Goal: Task Accomplishment & Management: Manage account settings

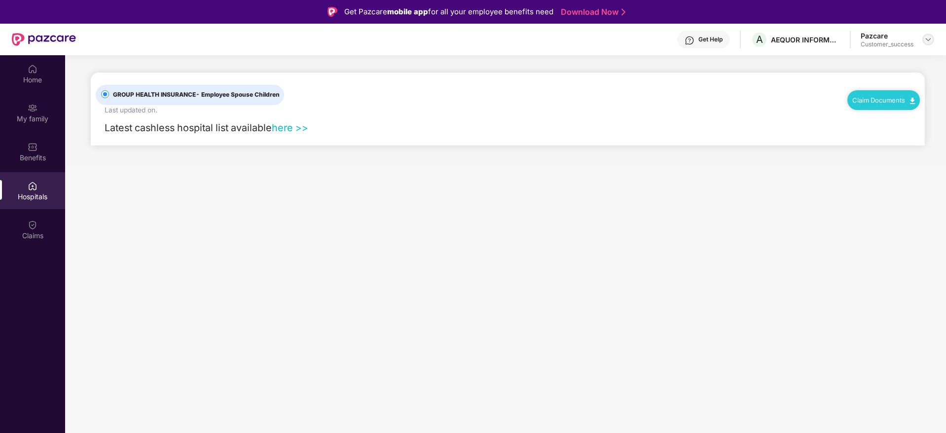
click at [928, 41] on img at bounding box center [928, 40] width 8 height 8
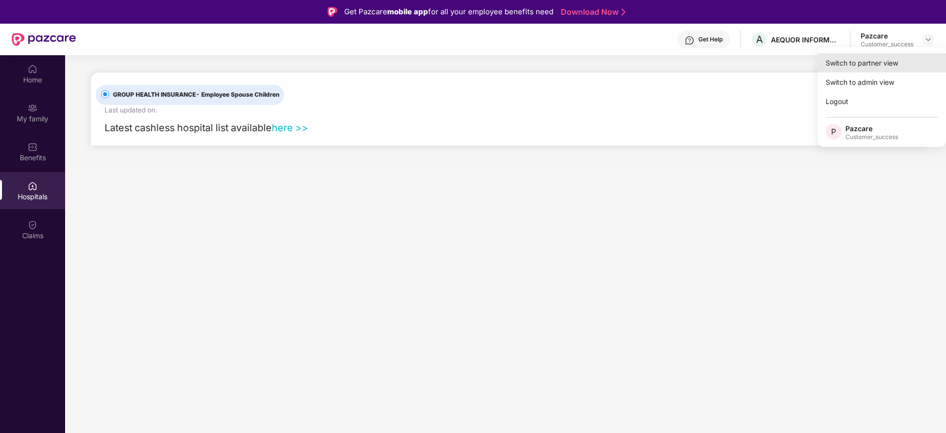
click at [868, 65] on div "Switch to partner view" at bounding box center [882, 62] width 128 height 19
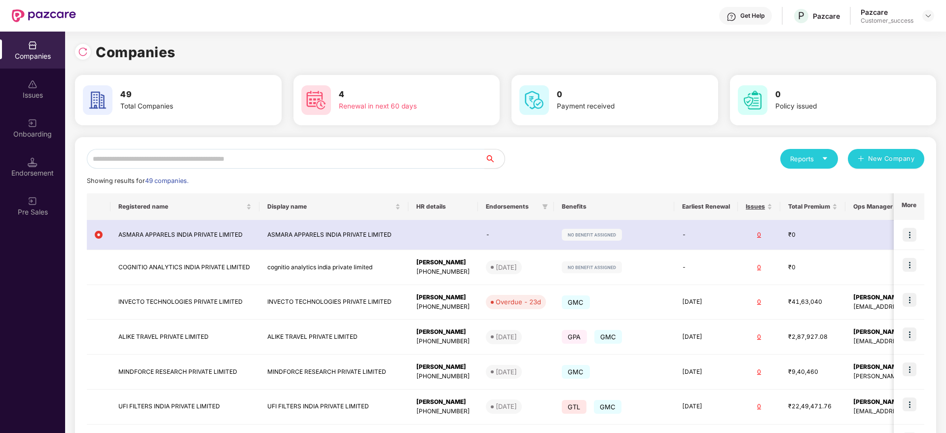
click at [617, 171] on div "Reports New Company Showing results for 49 companies. Registered name Display n…" at bounding box center [505, 374] width 837 height 450
click at [32, 127] on img at bounding box center [33, 123] width 10 height 10
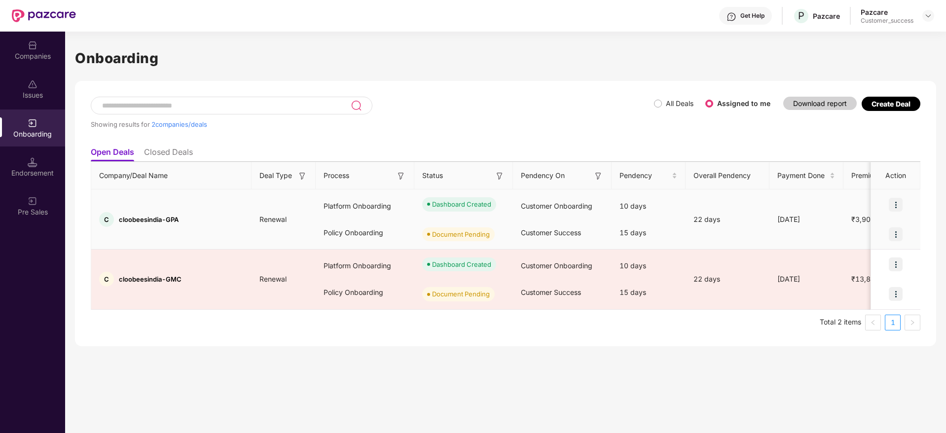
click at [896, 207] on img at bounding box center [896, 205] width 14 height 14
click at [861, 234] on span "View Document" at bounding box center [855, 229] width 71 height 11
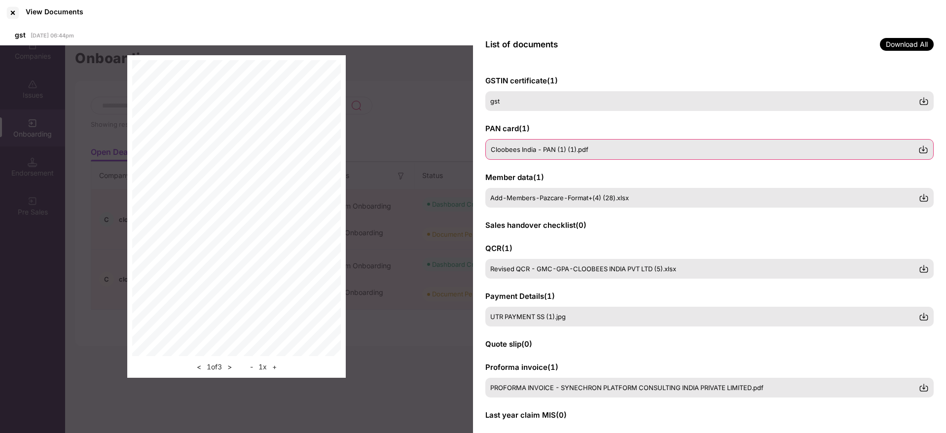
click at [600, 146] on div "Cloobees India - PAN (1) (1).pdf" at bounding box center [704, 149] width 427 height 8
click at [922, 196] on img at bounding box center [923, 197] width 10 height 10
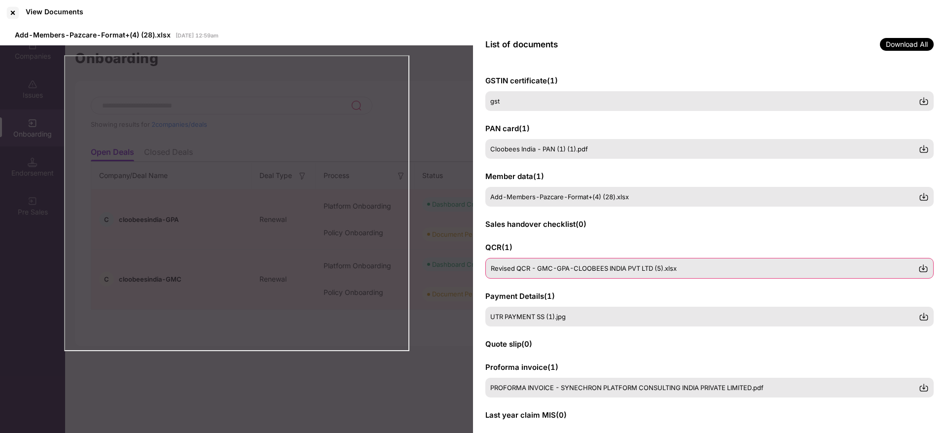
click at [926, 269] on img at bounding box center [923, 268] width 10 height 10
click at [855, 387] on div "PROFORMA INVOICE - SYNECHRON PLATFORM CONSULTING INDIA PRIVATE LIMITED.pdf" at bounding box center [704, 387] width 427 height 8
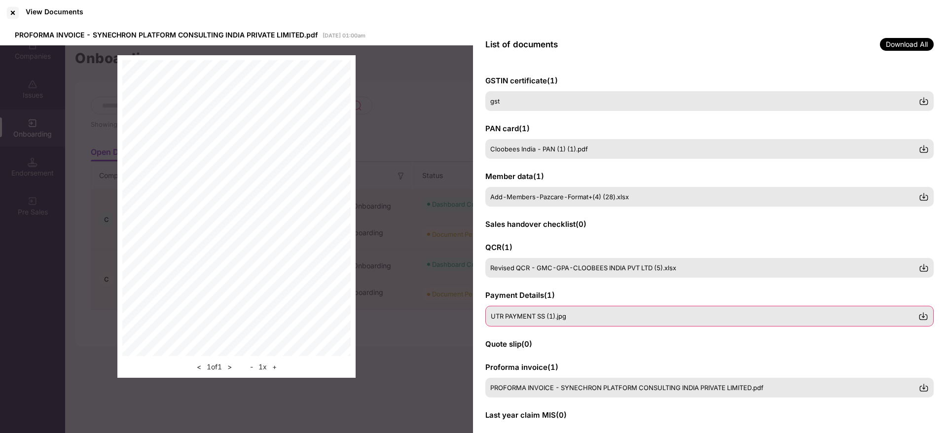
click at [569, 311] on div "UTR PAYMENT SS (1).jpg" at bounding box center [709, 316] width 448 height 21
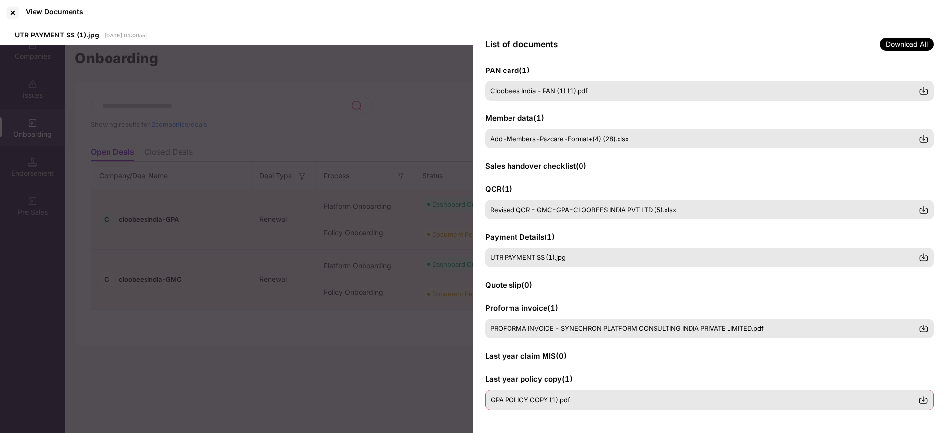
scroll to position [59, 0]
click at [573, 391] on div "GPA POLICY COPY (1).pdf" at bounding box center [709, 399] width 448 height 21
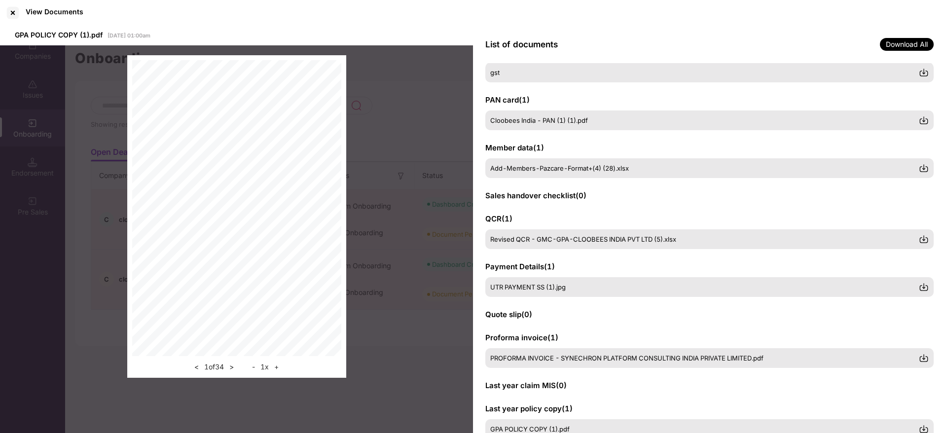
scroll to position [0, 0]
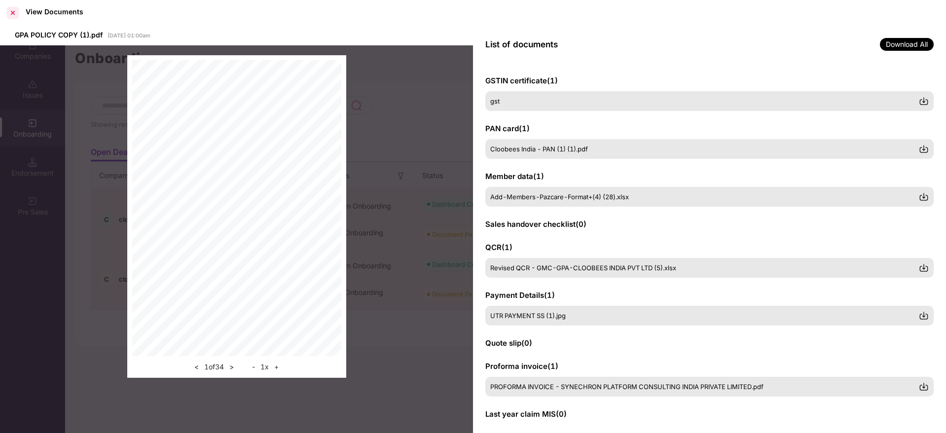
click at [13, 15] on div at bounding box center [13, 13] width 16 height 16
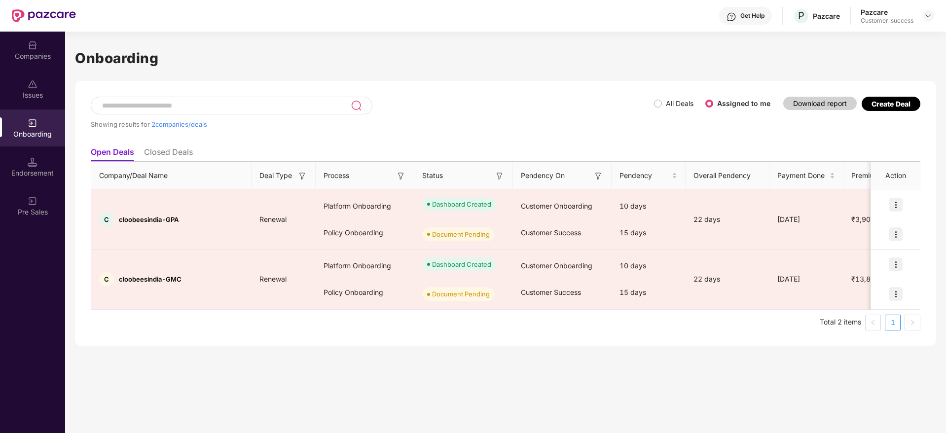
click at [23, 47] on div "Companies" at bounding box center [32, 50] width 65 height 37
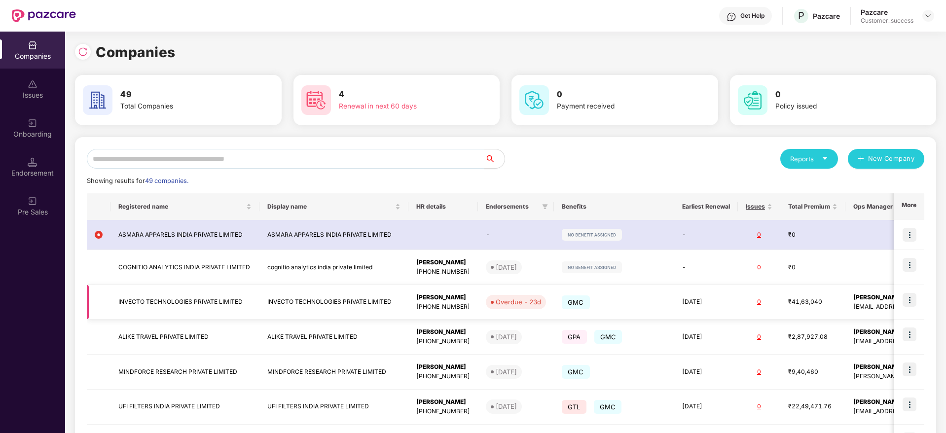
click at [910, 299] on img at bounding box center [909, 300] width 14 height 14
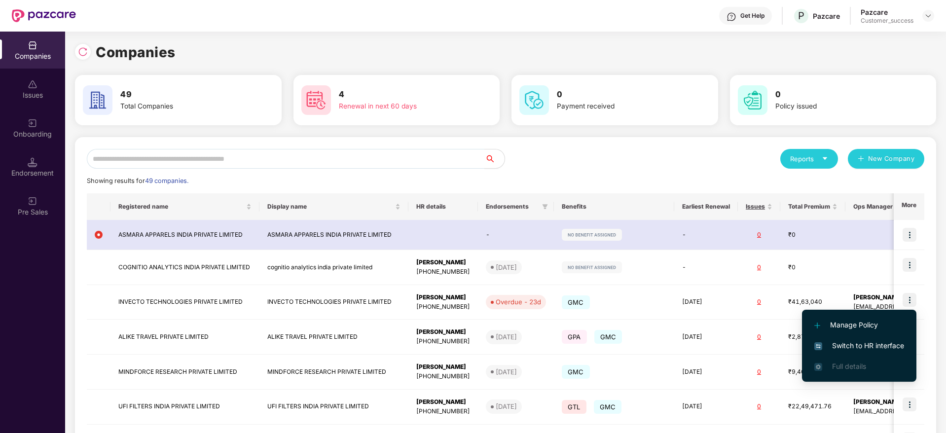
click at [858, 347] on span "Switch to HR interface" at bounding box center [859, 345] width 90 height 11
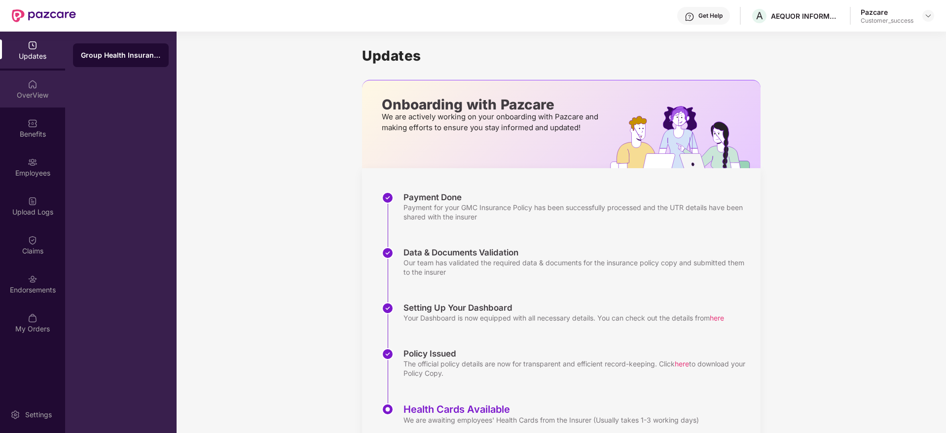
click at [36, 90] on div "OverView" at bounding box center [32, 95] width 65 height 10
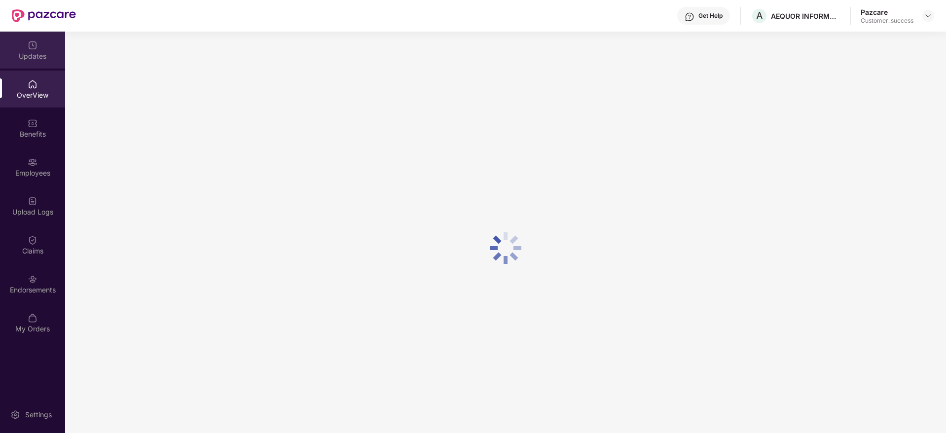
click at [17, 49] on div "Updates" at bounding box center [32, 50] width 65 height 37
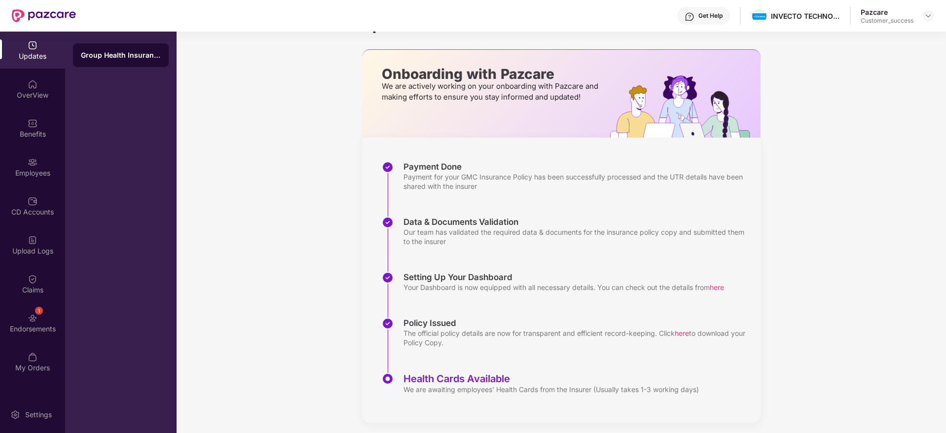
scroll to position [36, 0]
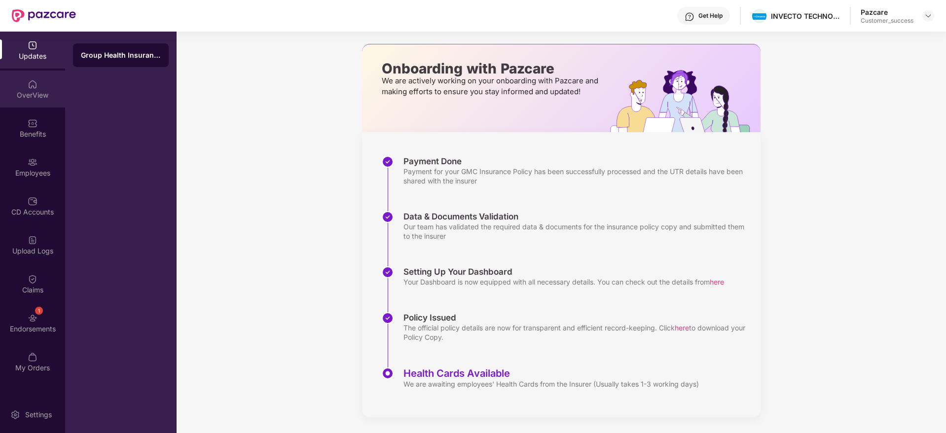
click at [31, 96] on div "OverView" at bounding box center [32, 95] width 65 height 10
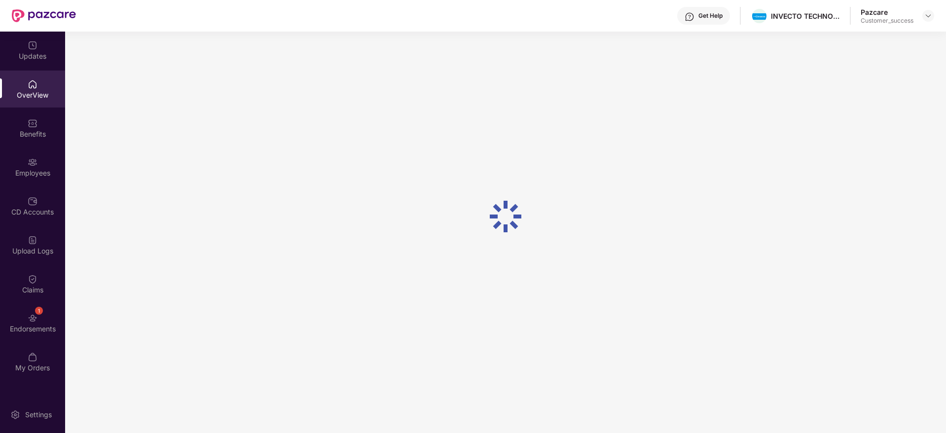
scroll to position [32, 0]
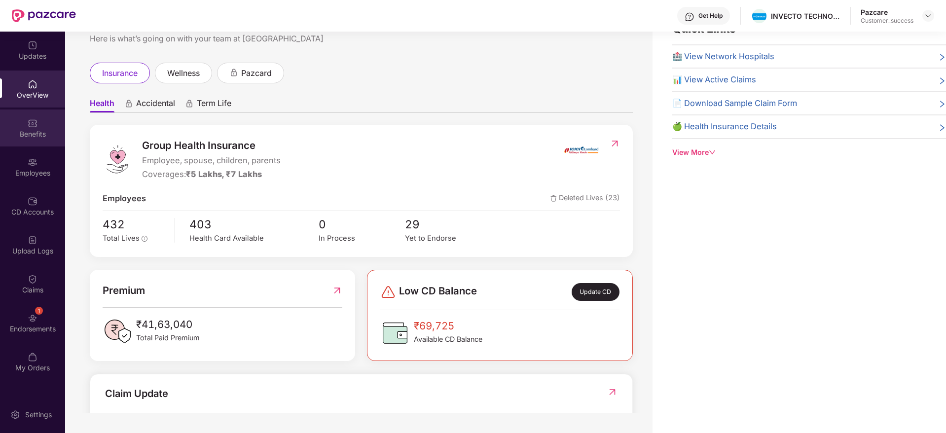
click at [24, 129] on div "Benefits" at bounding box center [32, 134] width 65 height 10
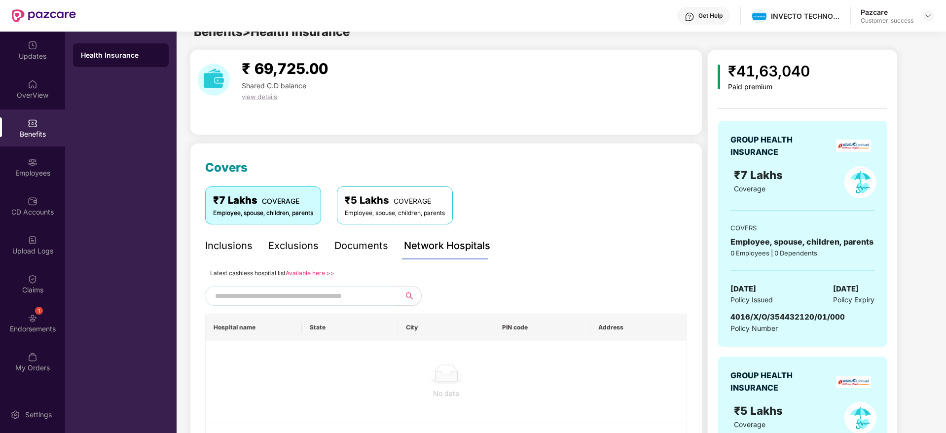
scroll to position [36, 0]
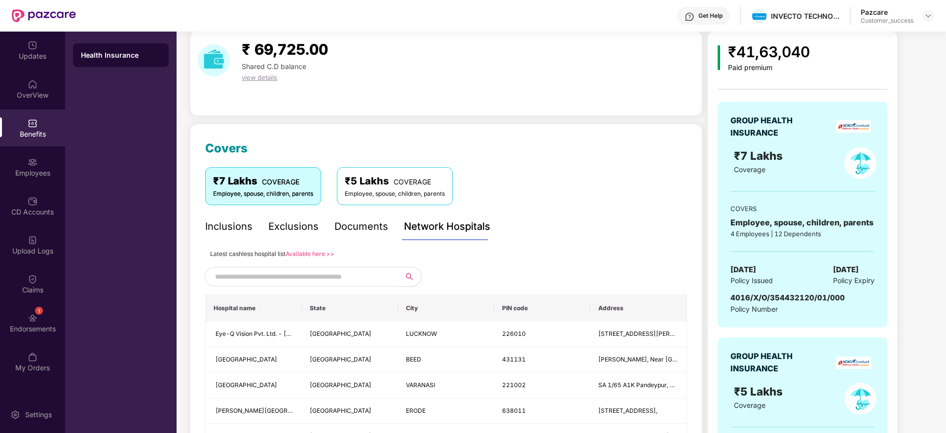
click at [238, 224] on div "Inclusions" at bounding box center [228, 226] width 47 height 15
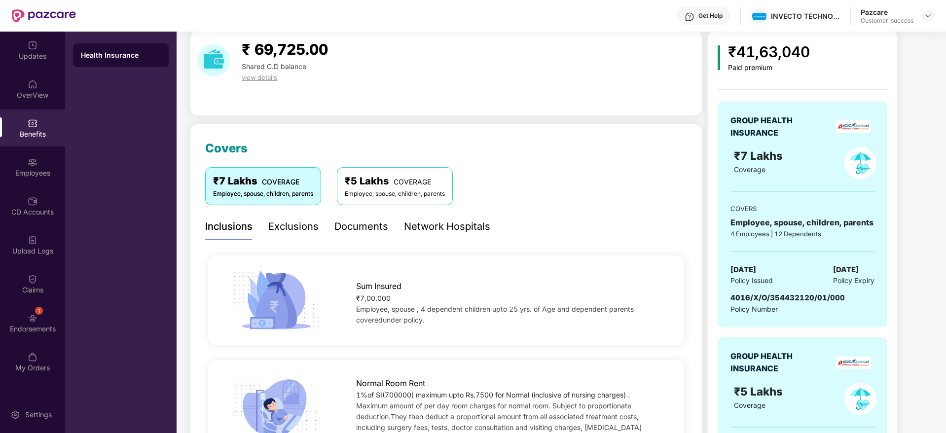
click at [500, 177] on div "₹7 Lakhs COVERAGE Employee, spouse, children, parents ₹5 Lakhs COVERAGE Employe…" at bounding box center [446, 185] width 482 height 37
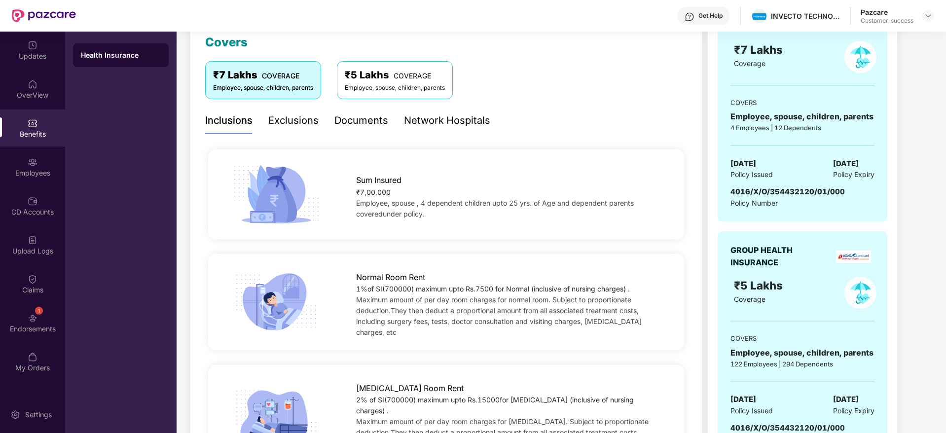
scroll to position [154, 0]
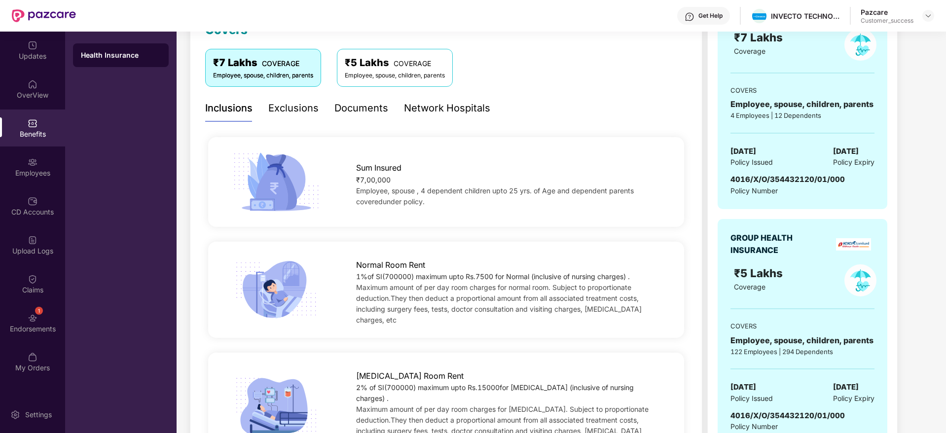
click at [300, 103] on div "Exclusions" at bounding box center [293, 108] width 50 height 15
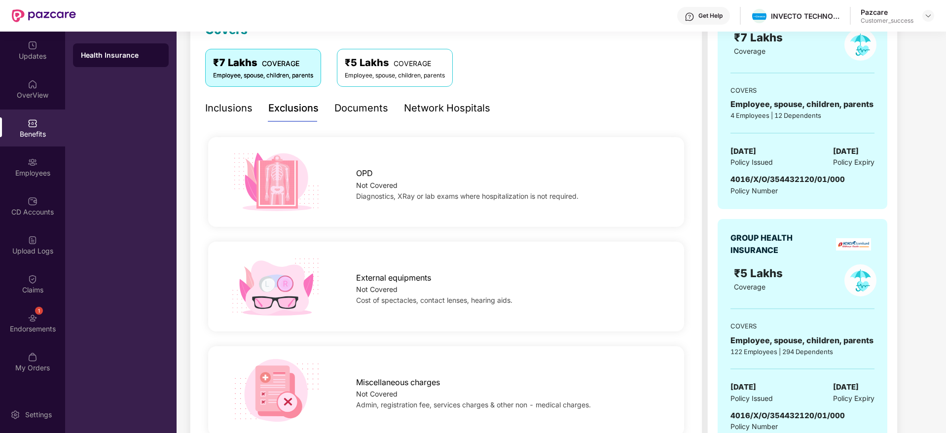
click at [220, 116] on div "Inclusions" at bounding box center [228, 108] width 47 height 27
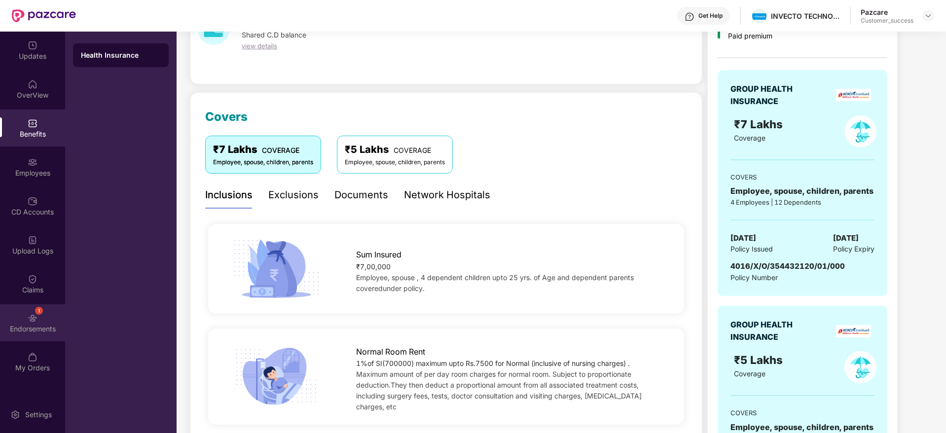
scroll to position [89, 0]
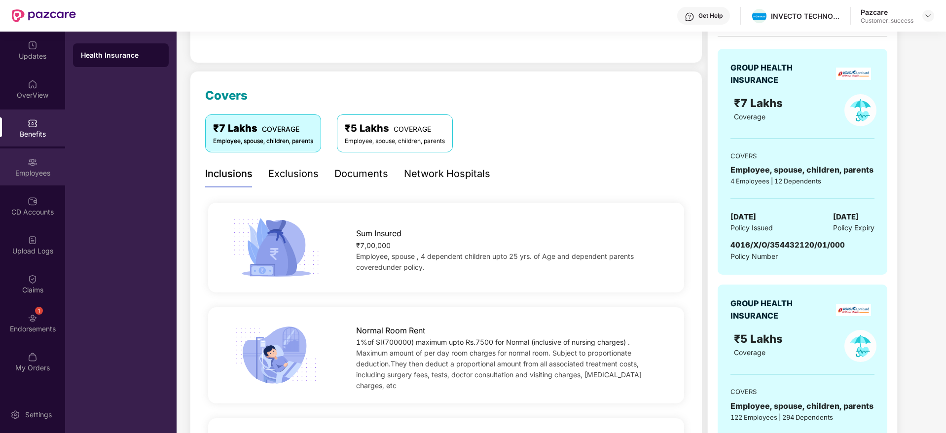
click at [38, 175] on div "Employees" at bounding box center [32, 173] width 65 height 10
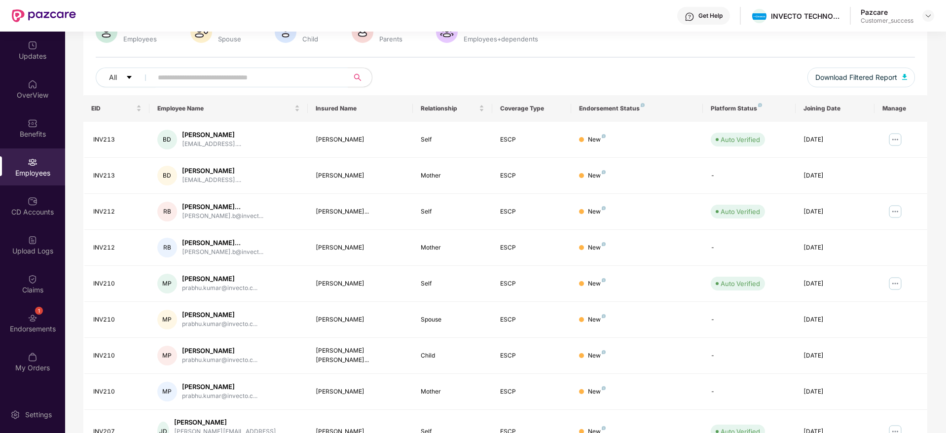
click at [36, 165] on img at bounding box center [33, 162] width 10 height 10
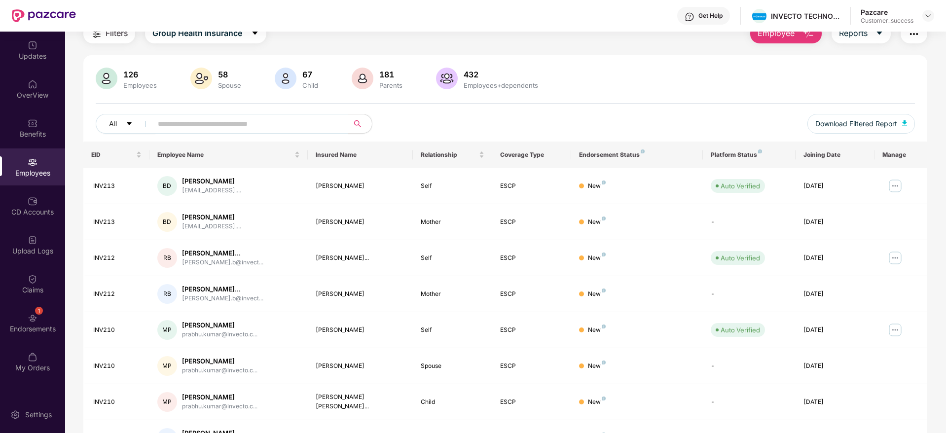
scroll to position [0, 0]
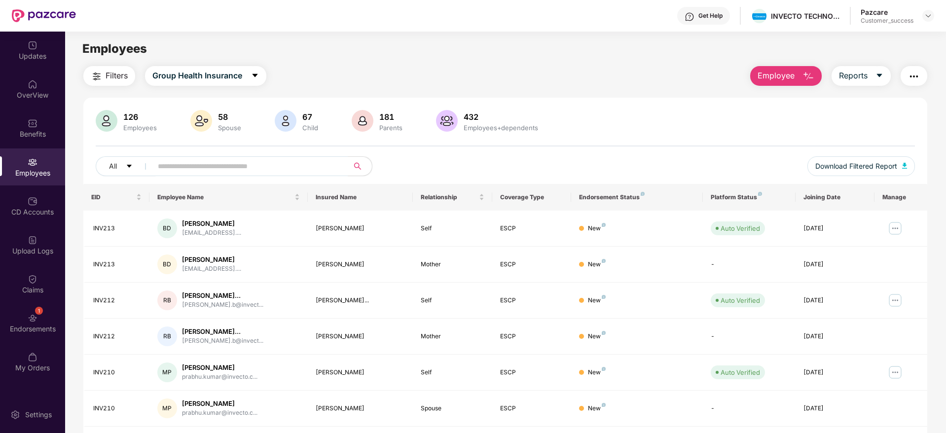
click at [775, 73] on span "Employee" at bounding box center [775, 76] width 37 height 12
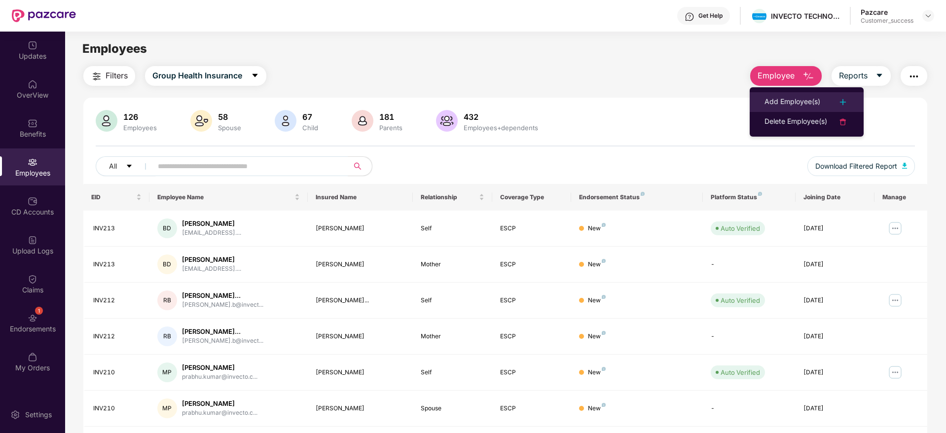
click at [791, 104] on div "Add Employee(s)" at bounding box center [792, 102] width 56 height 12
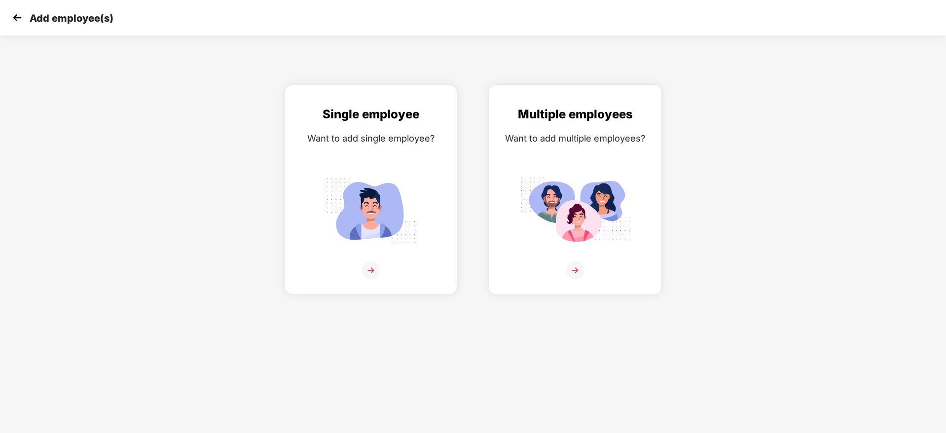
click at [574, 267] on img at bounding box center [575, 270] width 18 height 18
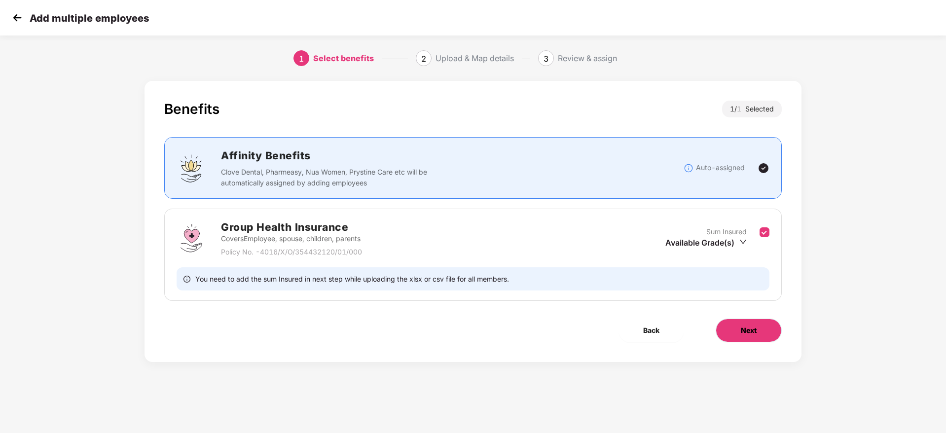
click at [753, 335] on span "Next" at bounding box center [749, 330] width 16 height 11
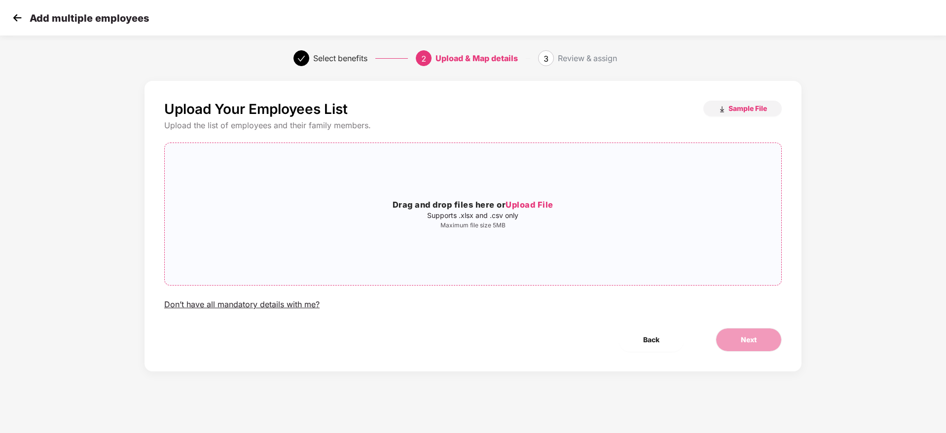
click at [548, 206] on span "Upload File" at bounding box center [529, 205] width 48 height 10
click at [19, 20] on img at bounding box center [17, 17] width 15 height 15
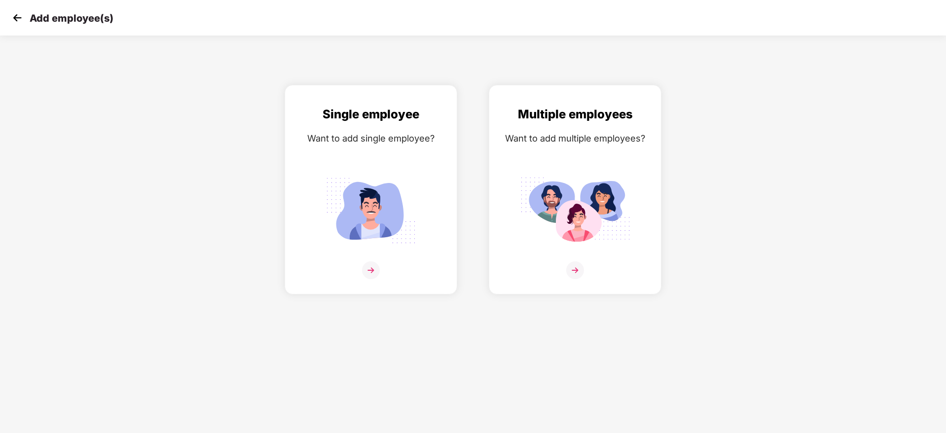
click at [19, 20] on img at bounding box center [17, 17] width 15 height 15
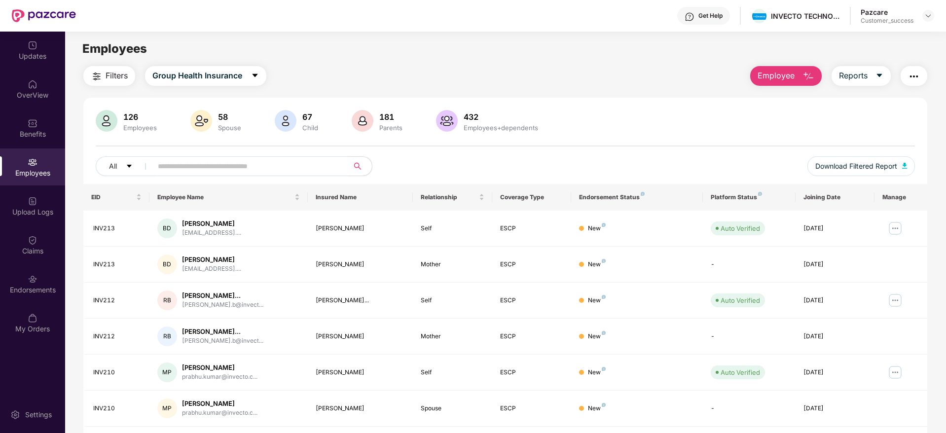
click at [36, 286] on div "Endorsements" at bounding box center [32, 290] width 65 height 10
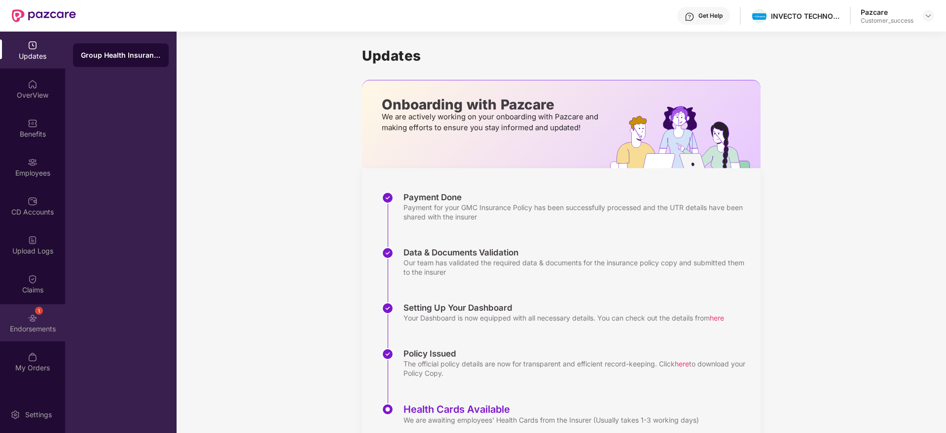
click at [26, 320] on div "1 Endorsements" at bounding box center [32, 322] width 65 height 37
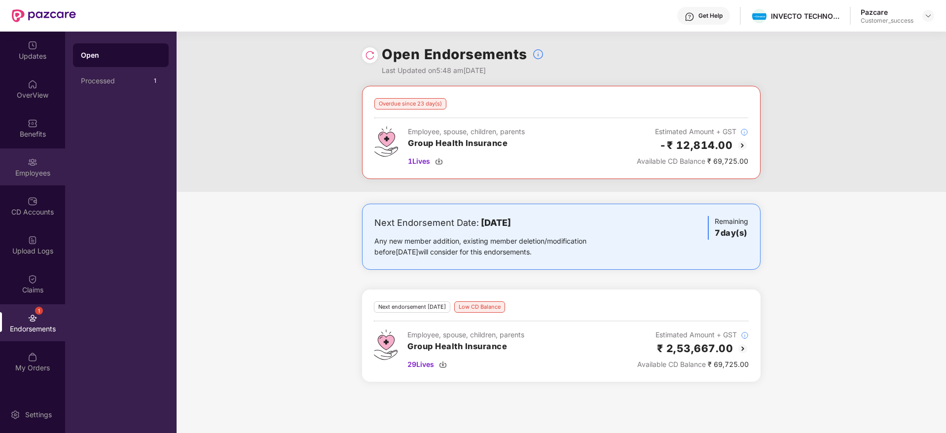
click at [26, 166] on div "Employees" at bounding box center [32, 166] width 65 height 37
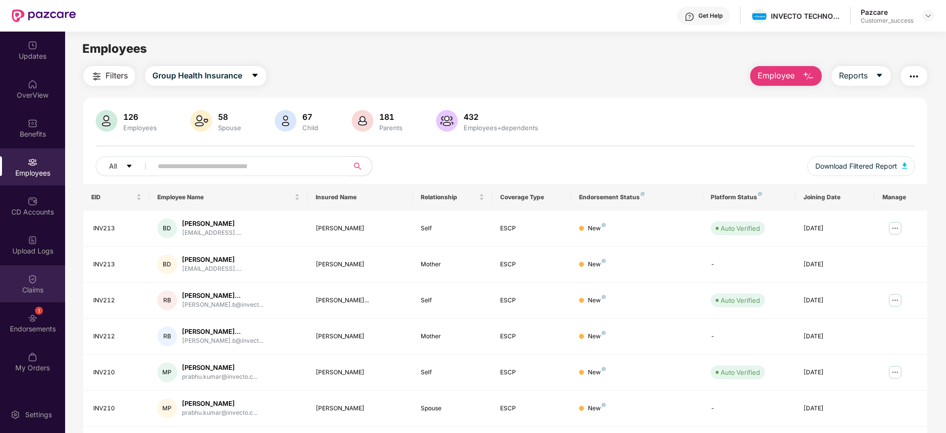
click at [36, 279] on img at bounding box center [33, 279] width 10 height 10
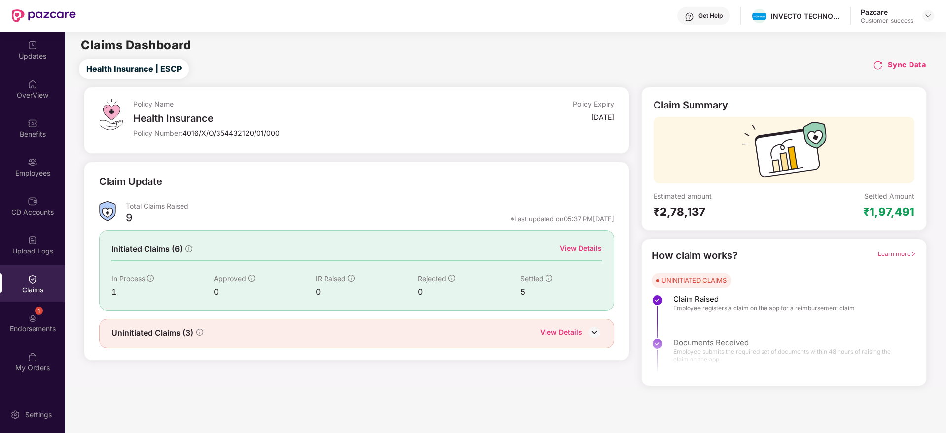
click at [588, 248] on div "View Details" at bounding box center [581, 248] width 42 height 11
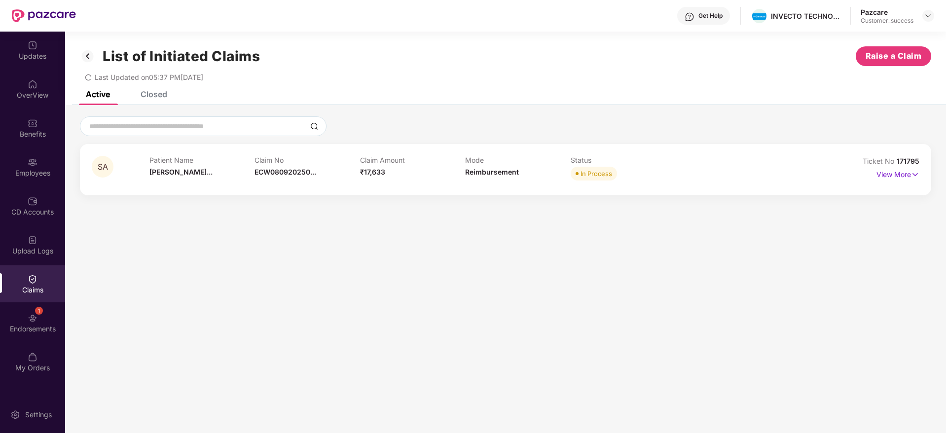
click at [145, 96] on div "Closed" at bounding box center [154, 94] width 27 height 10
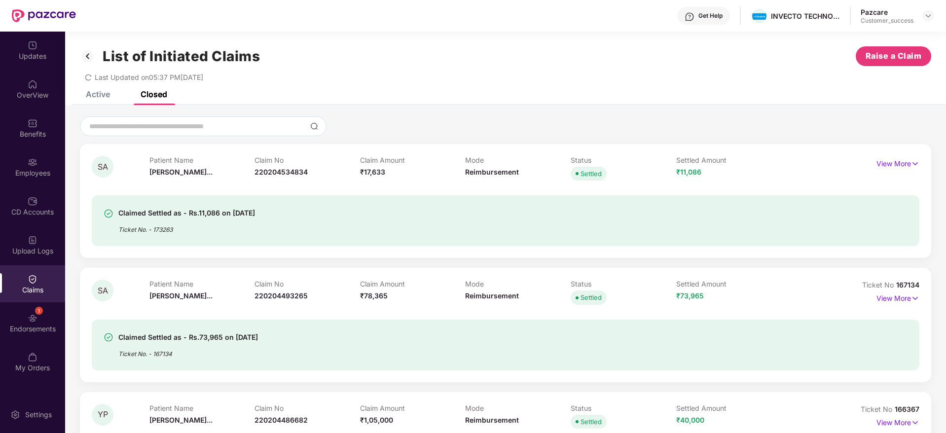
click at [98, 97] on div "Active" at bounding box center [98, 94] width 24 height 10
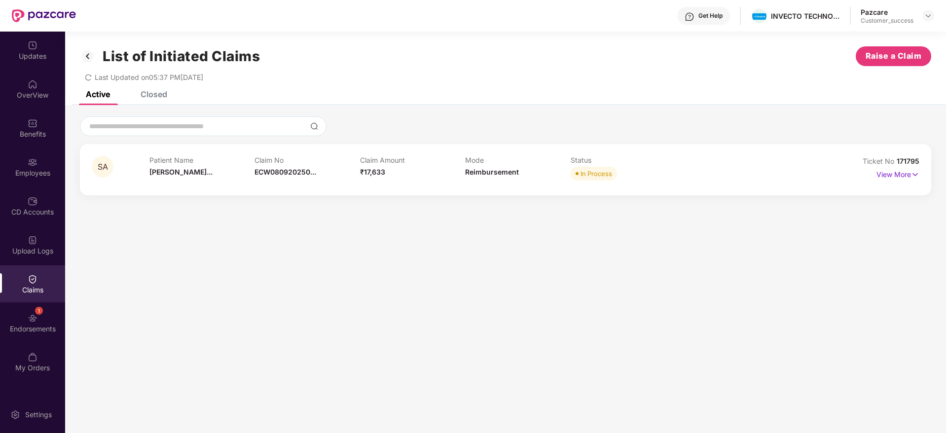
click at [161, 93] on div "Closed" at bounding box center [154, 94] width 27 height 10
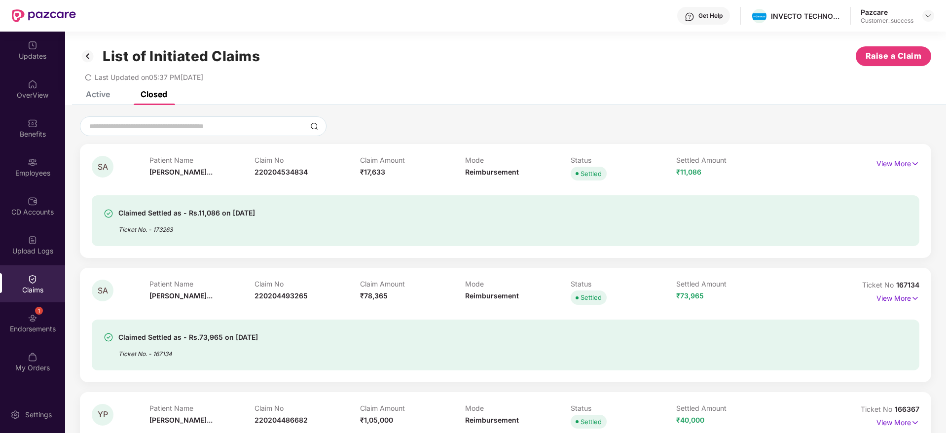
click at [95, 96] on div "Active" at bounding box center [98, 94] width 24 height 10
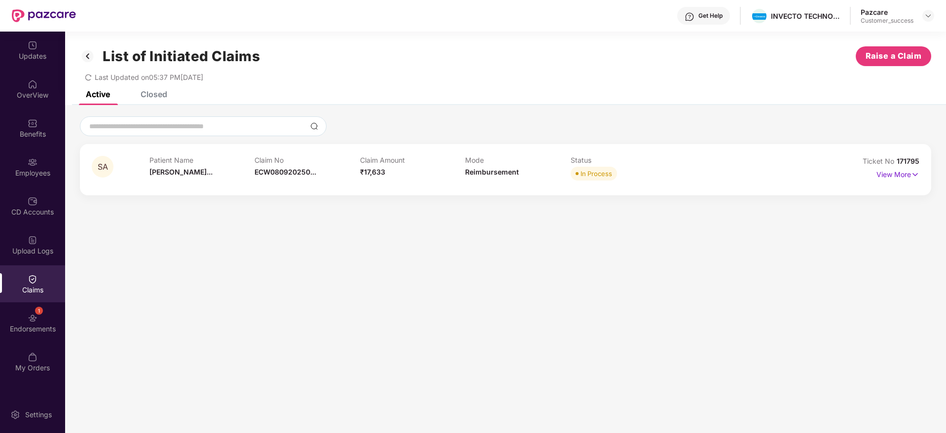
click at [159, 97] on div "Closed" at bounding box center [154, 94] width 27 height 10
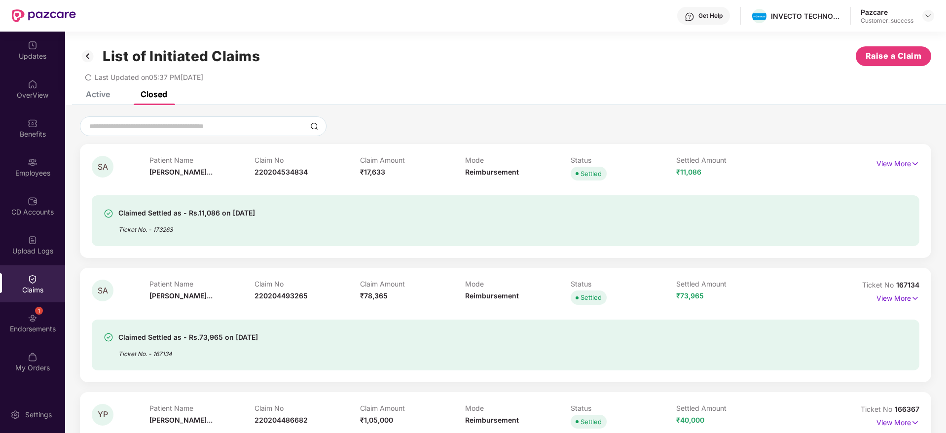
click at [31, 294] on div "Claims" at bounding box center [32, 290] width 65 height 10
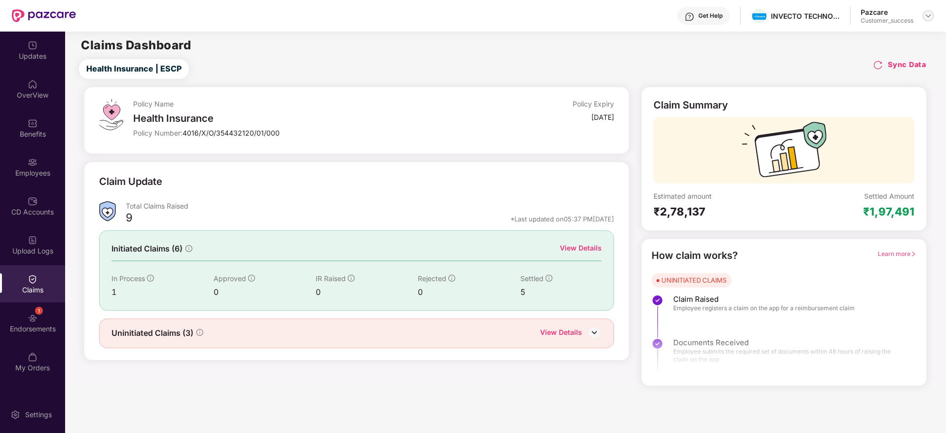
click at [928, 16] on img at bounding box center [928, 16] width 8 height 8
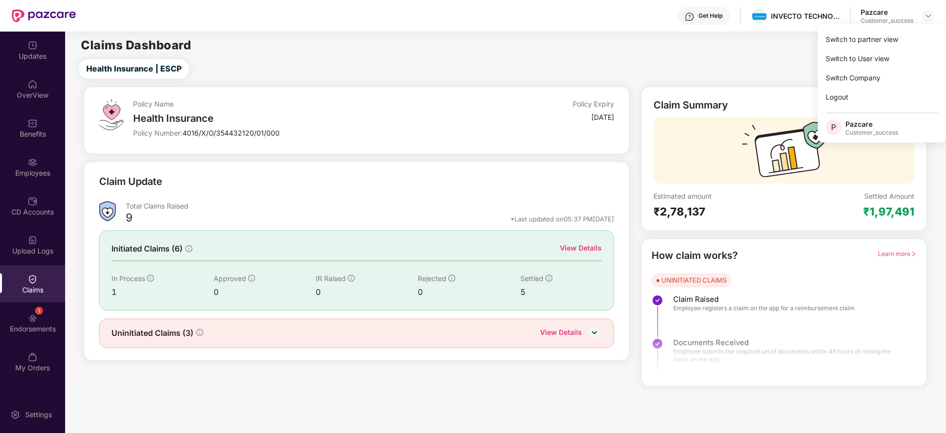
click at [715, 69] on div "Health Insurance | ESCP Sync Data" at bounding box center [507, 69] width 876 height 20
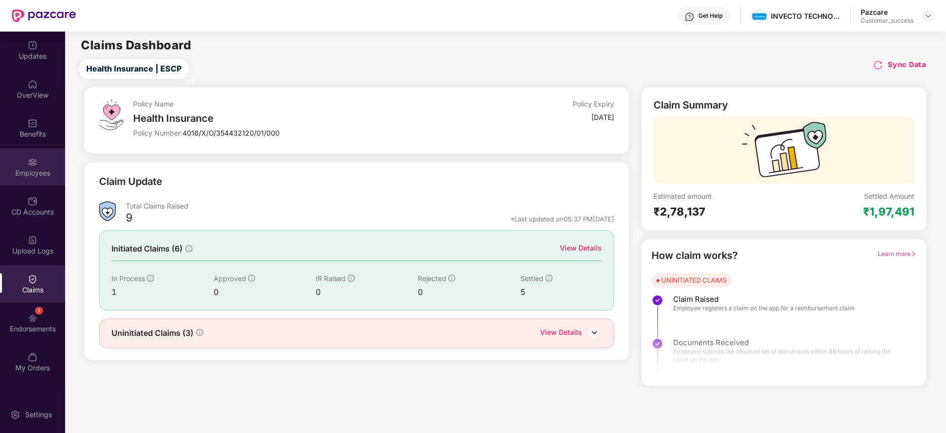
click at [32, 169] on div "Employees" at bounding box center [32, 173] width 65 height 10
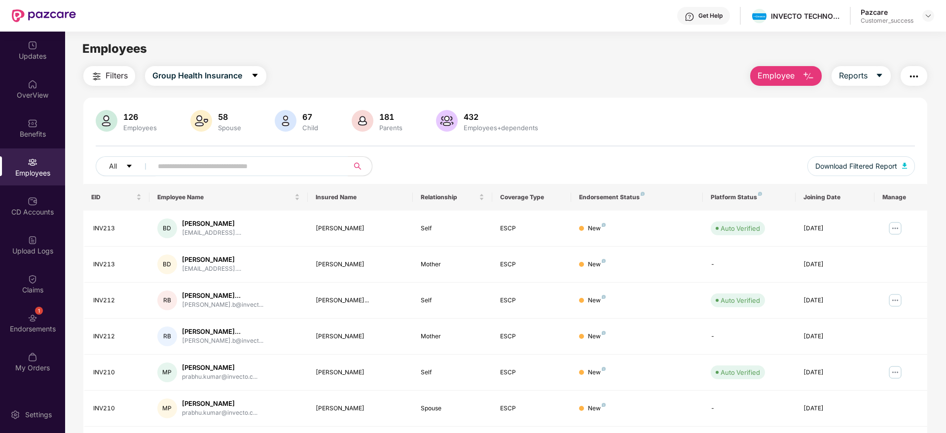
click at [521, 86] on div "Filters Group Health Insurance Employee Reports 126 Employees 58 Spouse 67 Chil…" at bounding box center [505, 344] width 844 height 557
